Goal: Task Accomplishment & Management: Manage account settings

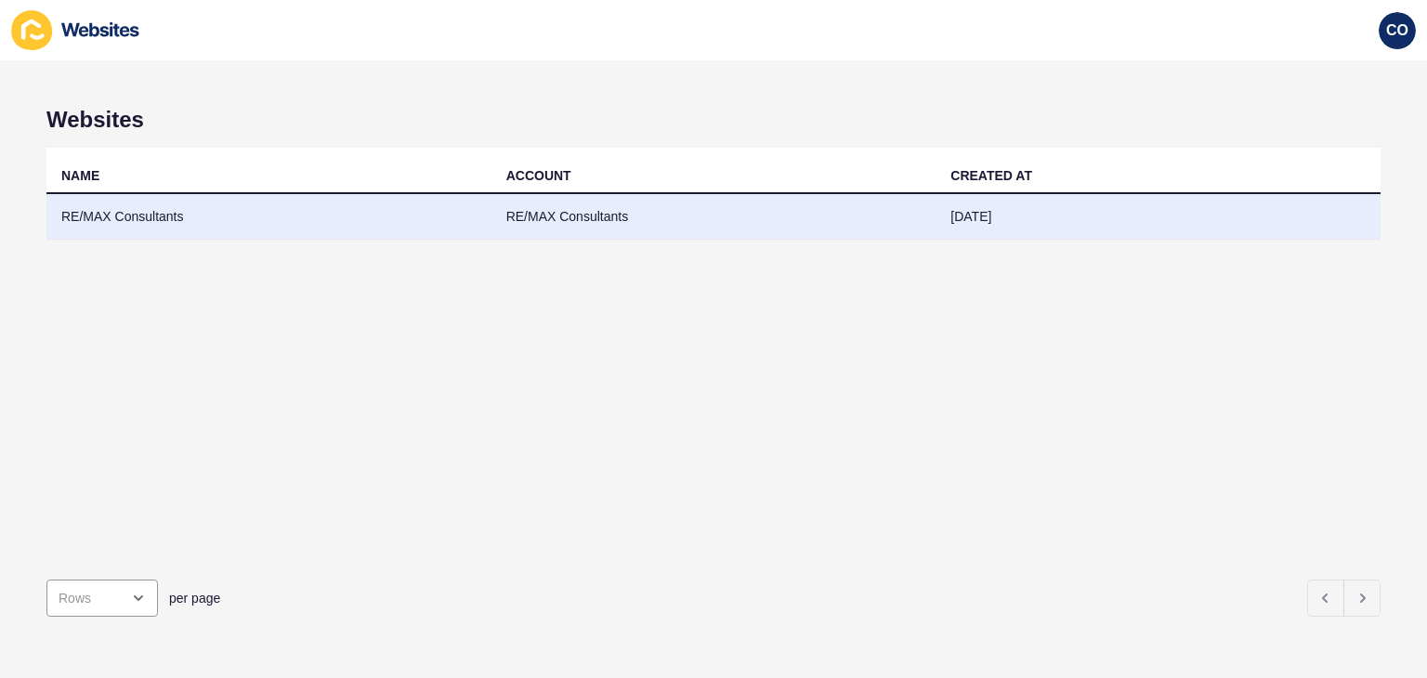
click at [126, 213] on td "RE/MAX Consultants" at bounding box center [268, 217] width 445 height 46
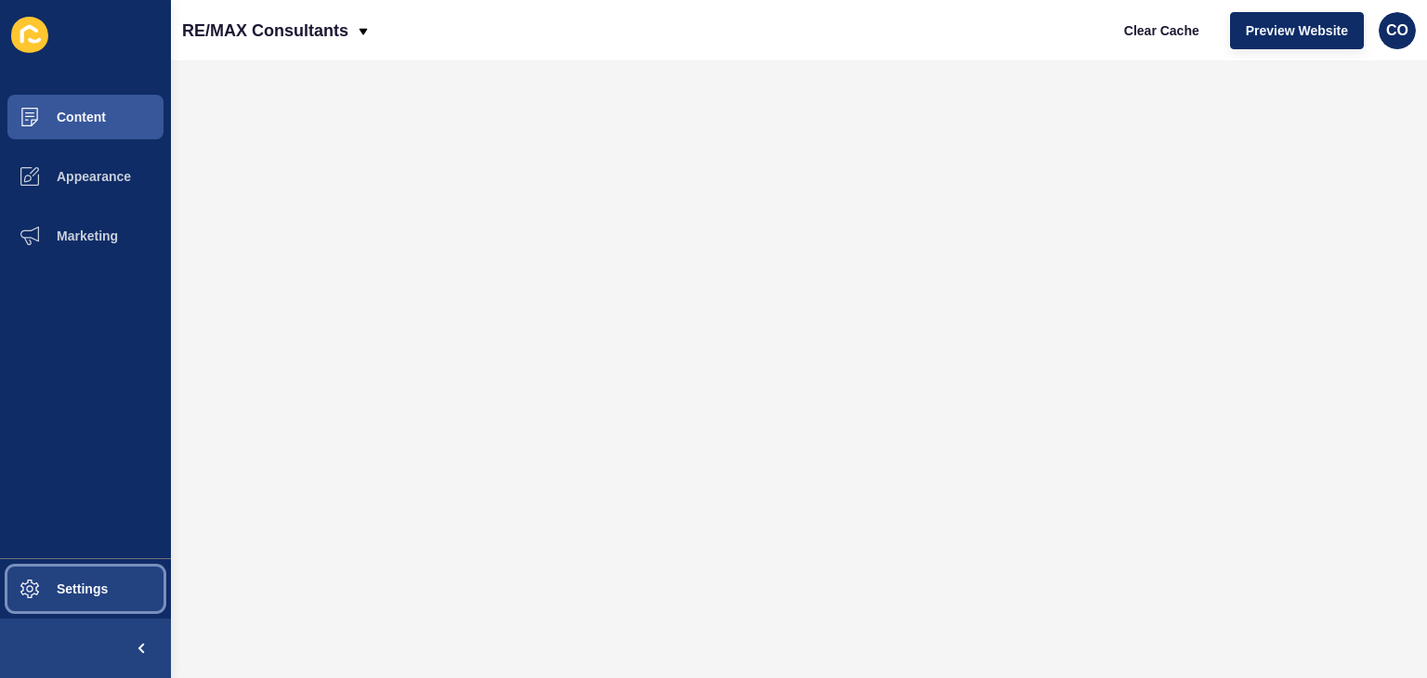
click at [82, 590] on span "Settings" at bounding box center [52, 588] width 111 height 15
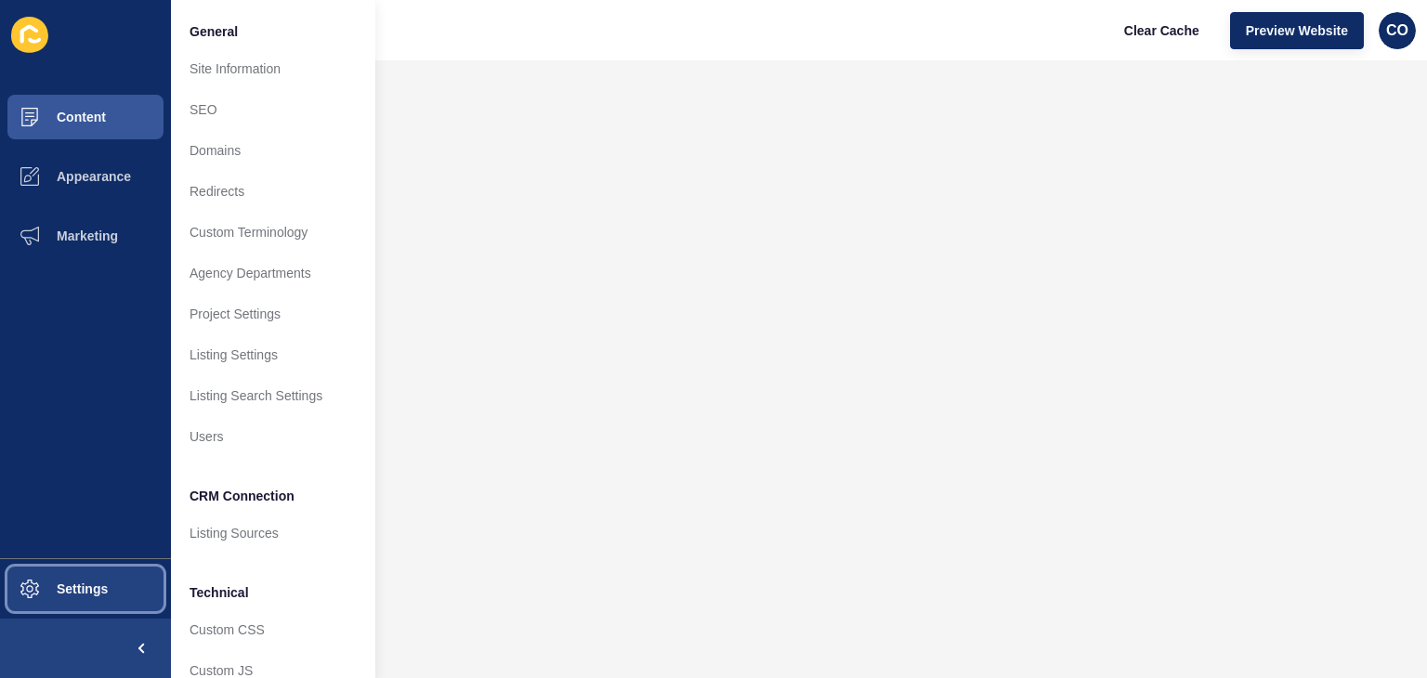
scroll to position [79, 0]
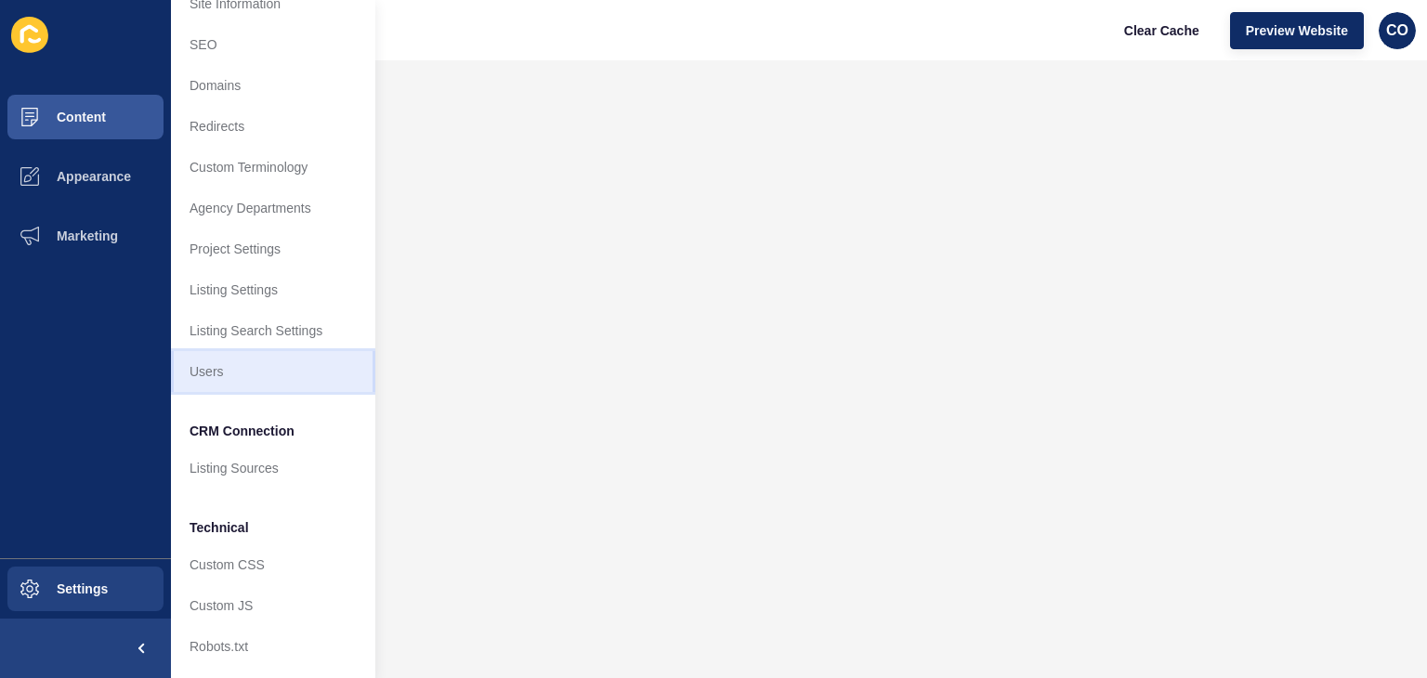
click at [249, 367] on link "Users" at bounding box center [273, 371] width 204 height 41
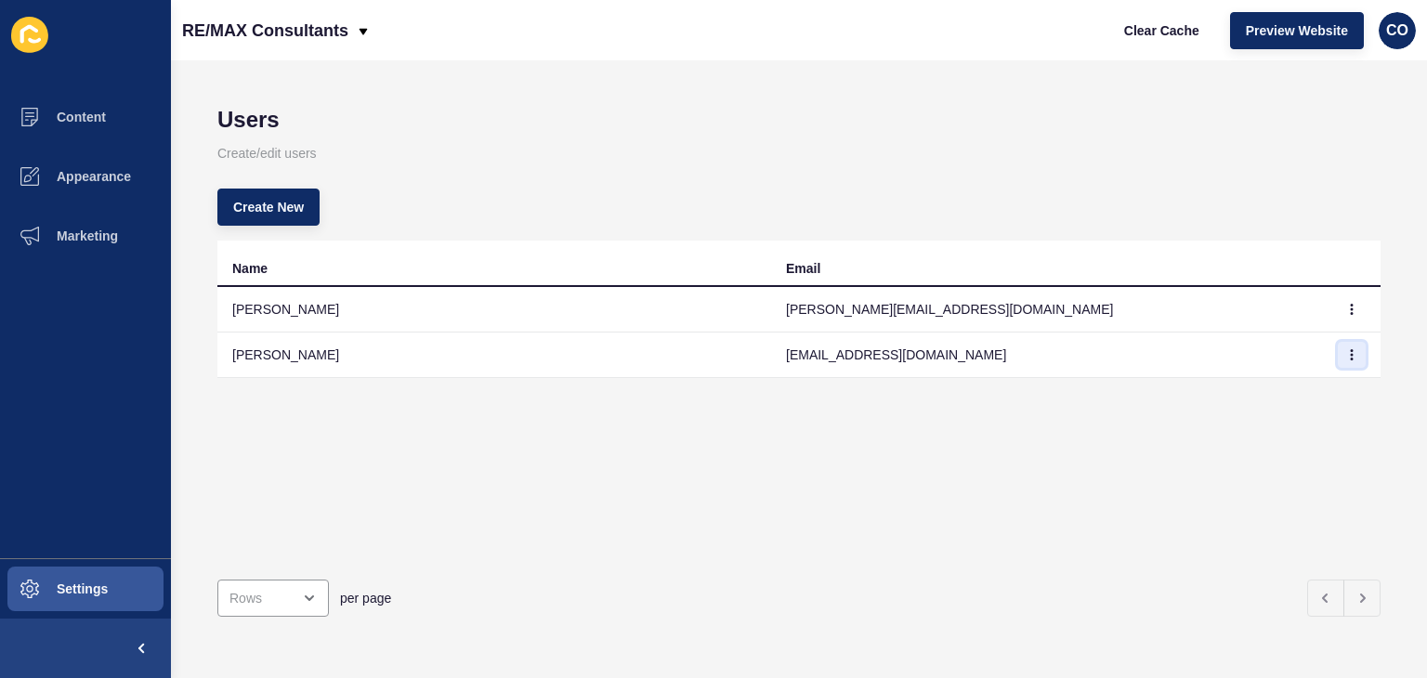
click at [1346, 354] on icon "button" at bounding box center [1351, 354] width 11 height 11
click at [1267, 432] on link "Delete" at bounding box center [1286, 431] width 130 height 41
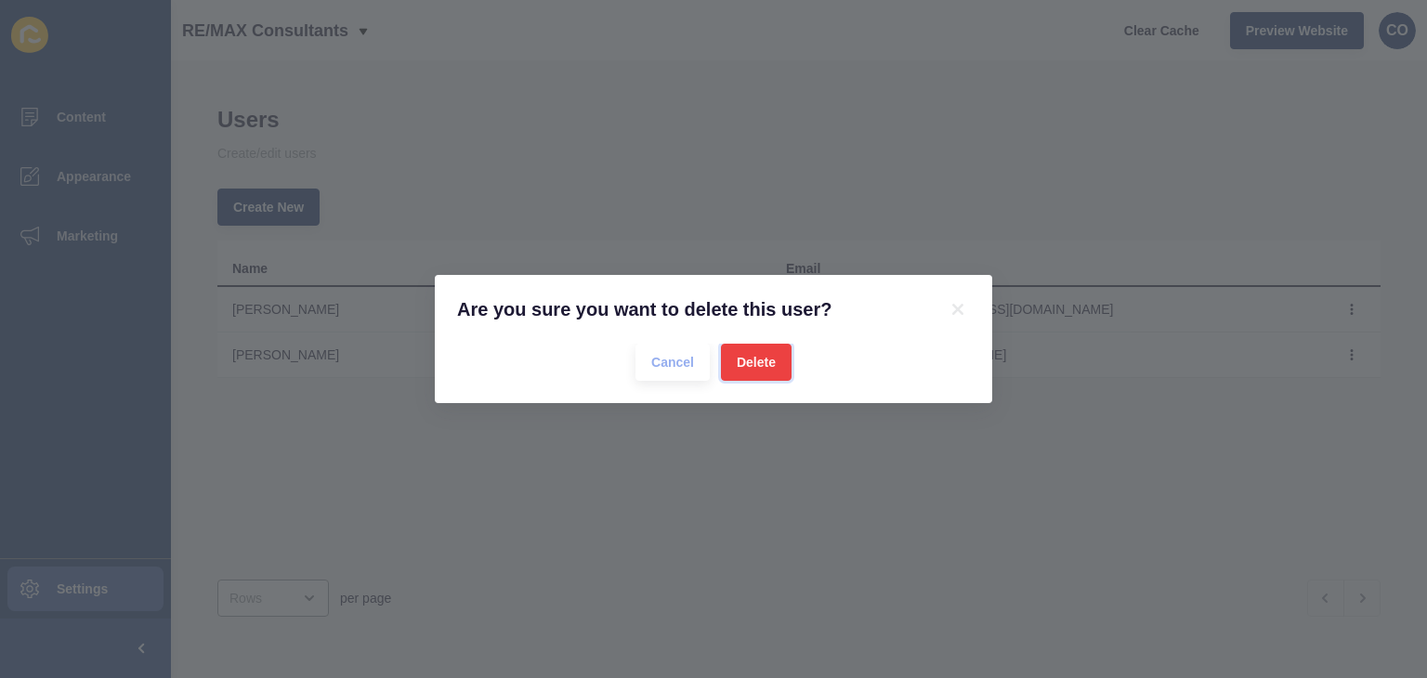
click at [758, 357] on span "Delete" at bounding box center [756, 362] width 39 height 19
